Goal: Task Accomplishment & Management: Use online tool/utility

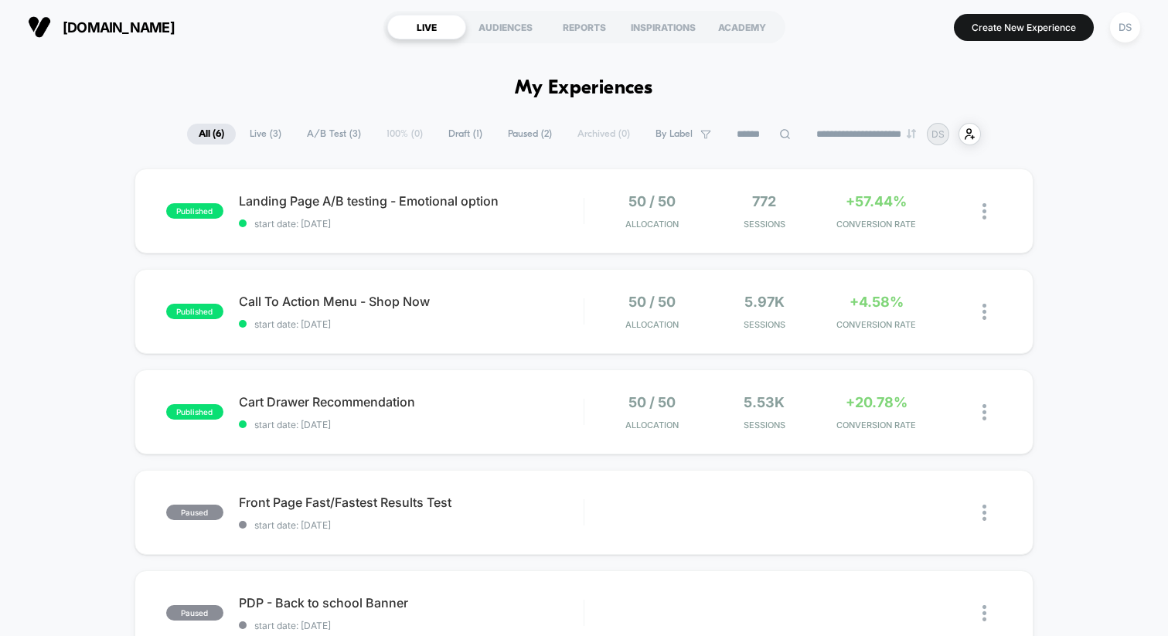
click at [1122, 339] on div "published Landing Page A/B testing - Emotional option start date: [DATE] 50 / 5…" at bounding box center [584, 505] width 1168 height 675
